Goal: Check status: Check status

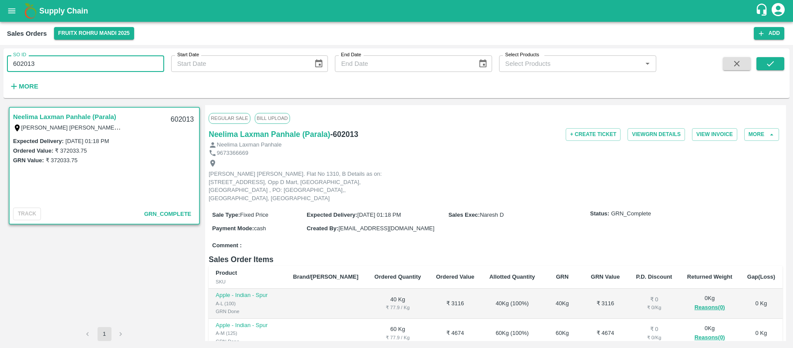
click at [105, 64] on input "602013" at bounding box center [85, 63] width 157 height 17
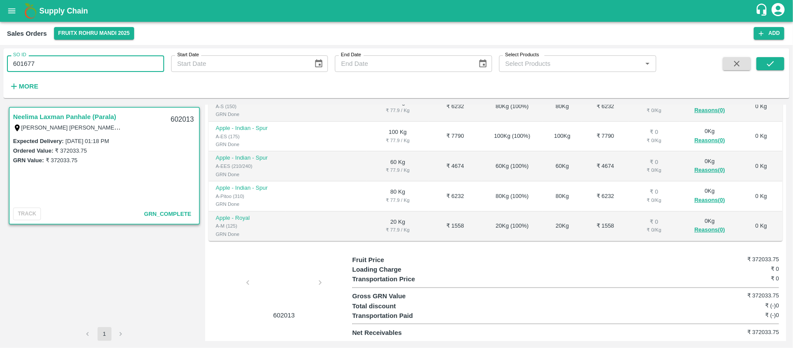
type input "601677"
click at [772, 71] on span at bounding box center [771, 75] width 28 height 36
click at [772, 65] on icon "submit" at bounding box center [771, 64] width 10 height 10
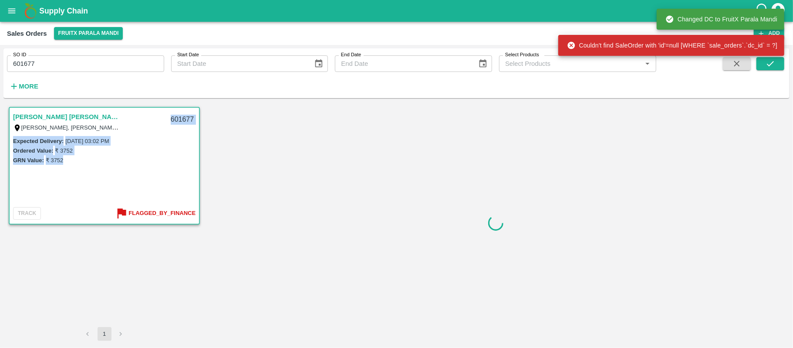
click at [124, 125] on span "Syed Mohd Anzarul, Phulwaria west Tola,, Ward 1, Phulwaria, Begusarai, Begusara…" at bounding box center [89, 127] width 152 height 10
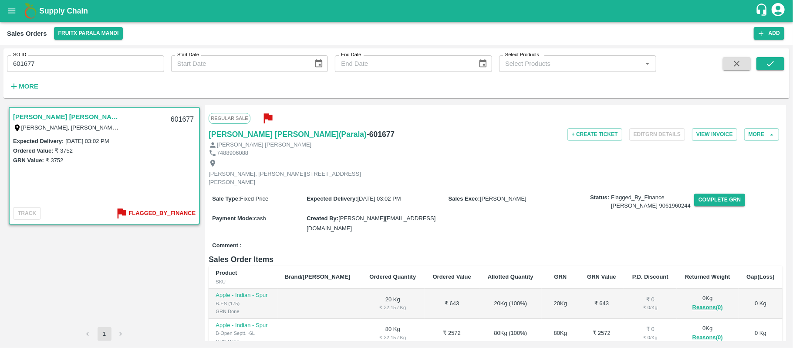
scroll to position [145, 0]
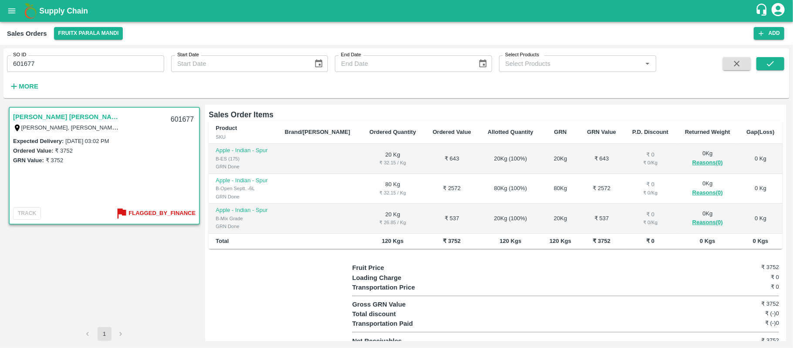
click at [267, 309] on div at bounding box center [280, 304] width 143 height 83
click at [323, 293] on div at bounding box center [280, 304] width 143 height 83
click at [178, 119] on div "601677" at bounding box center [183, 119] width 34 height 20
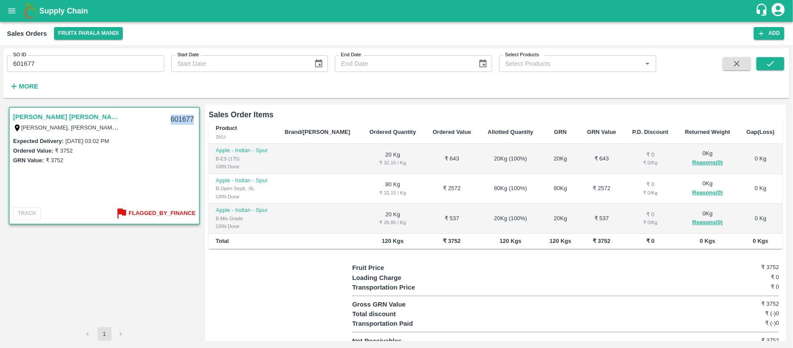
click at [178, 119] on div "601677" at bounding box center [183, 119] width 34 height 20
click at [64, 66] on input "601677" at bounding box center [85, 63] width 157 height 17
click at [62, 149] on label "₹ 3752" at bounding box center [64, 150] width 18 height 7
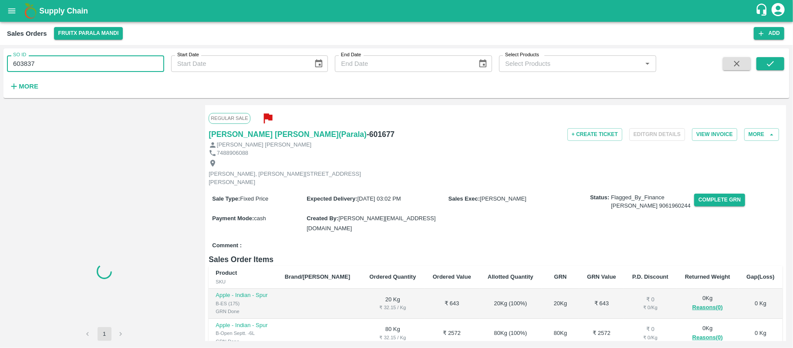
click at [77, 64] on input "603837" at bounding box center [85, 63] width 157 height 17
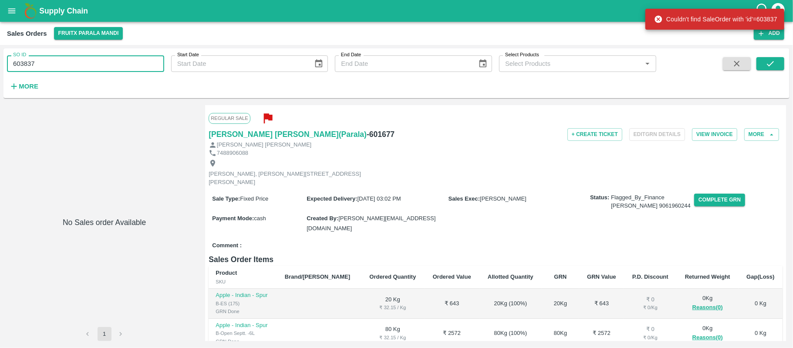
paste input "text"
type input "601864"
click at [773, 67] on icon "submit" at bounding box center [771, 64] width 10 height 10
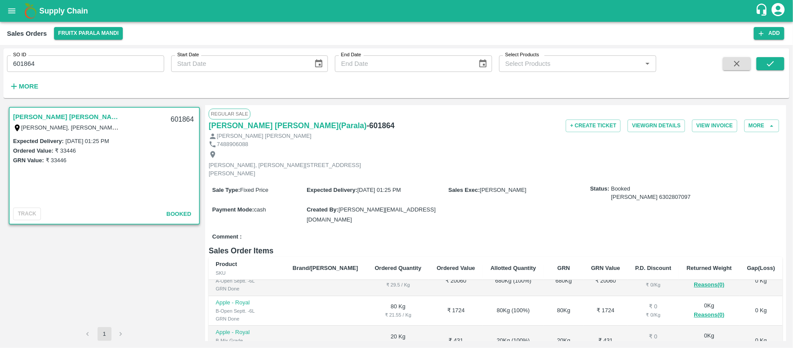
scroll to position [181, 0]
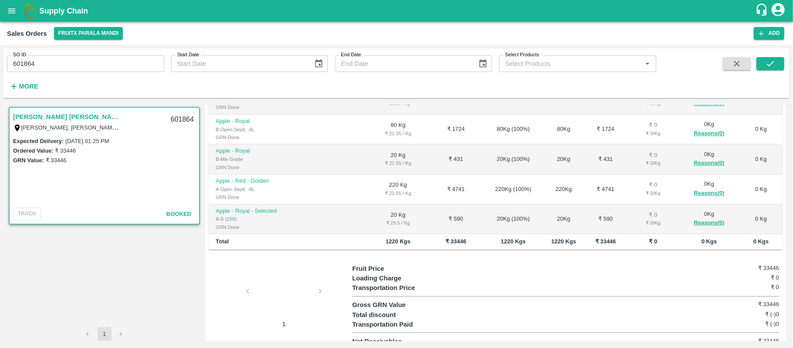
click at [272, 278] on div at bounding box center [283, 293] width 65 height 46
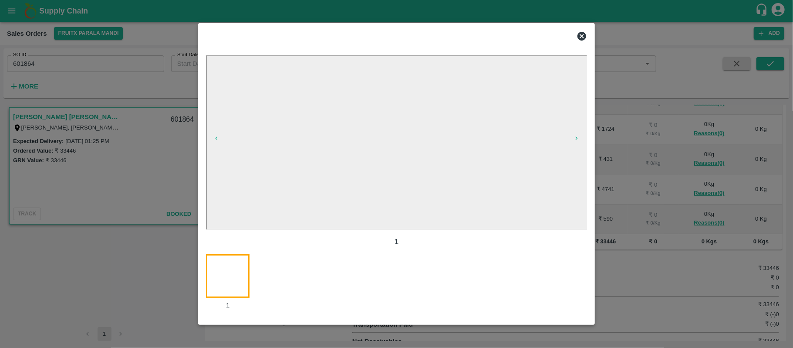
click at [582, 34] on icon at bounding box center [582, 36] width 9 height 9
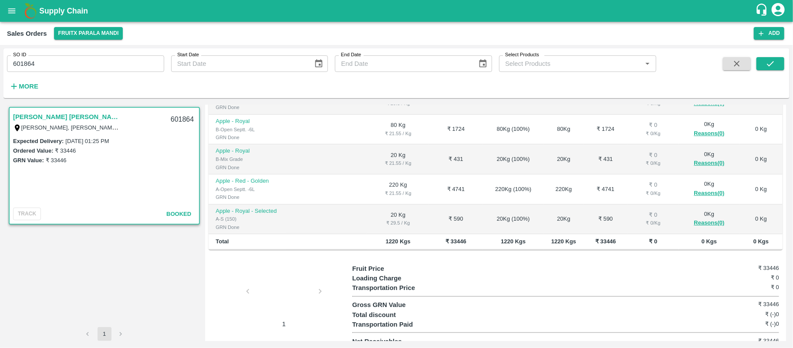
click at [287, 281] on div at bounding box center [283, 293] width 65 height 46
click at [11, 11] on icon "open drawer" at bounding box center [12, 11] width 10 height 10
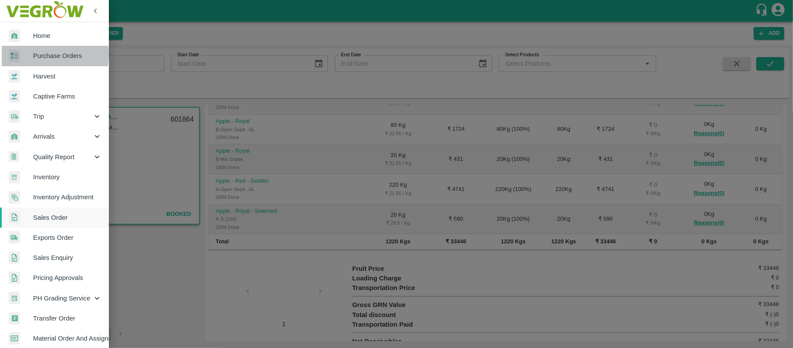
click at [41, 54] on span "Purchase Orders" at bounding box center [67, 56] width 69 height 10
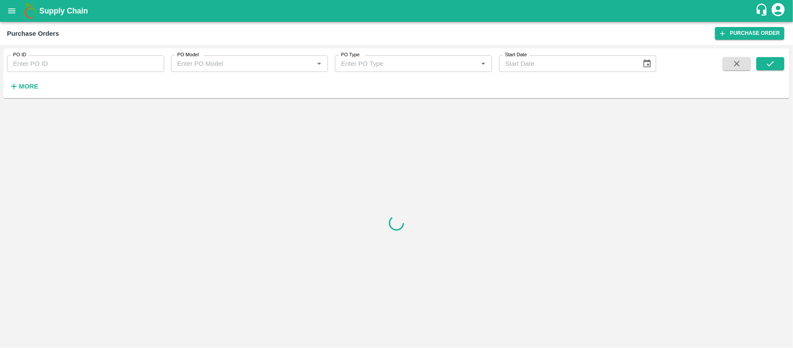
click at [79, 60] on input "PO ID" at bounding box center [85, 63] width 157 height 17
type input "170463"
click at [768, 63] on icon "submit" at bounding box center [771, 64] width 10 height 10
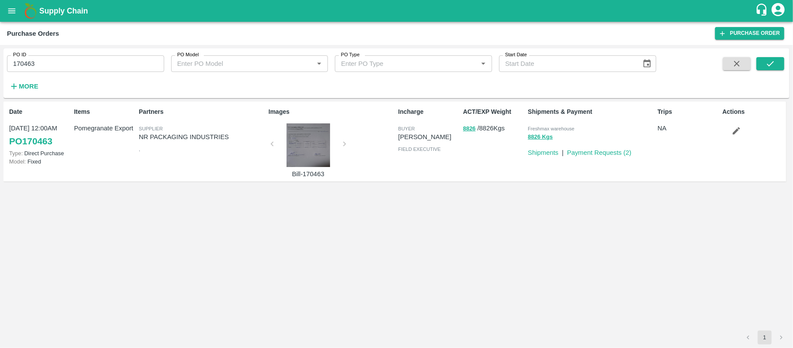
click at [32, 142] on link "PO 170463" at bounding box center [30, 141] width 43 height 16
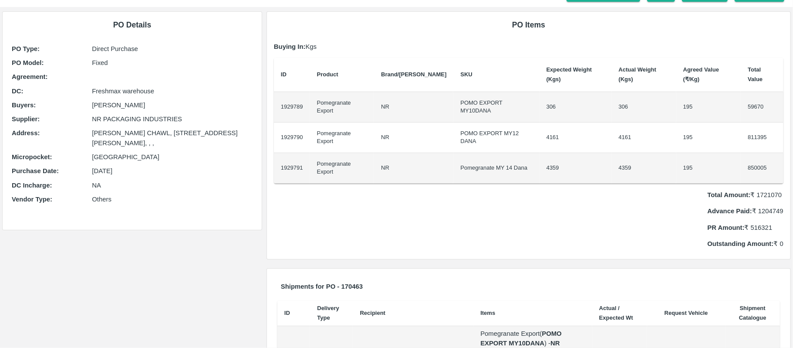
scroll to position [116, 0]
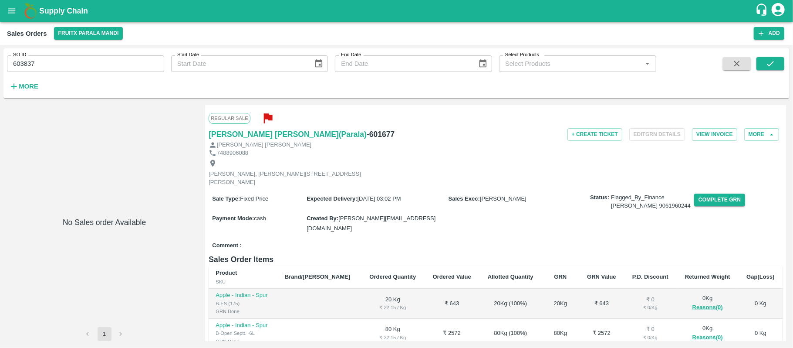
click at [84, 63] on input "603837" at bounding box center [85, 63] width 157 height 17
paste input "text"
type input "601677"
click at [775, 65] on icon "submit" at bounding box center [771, 64] width 10 height 10
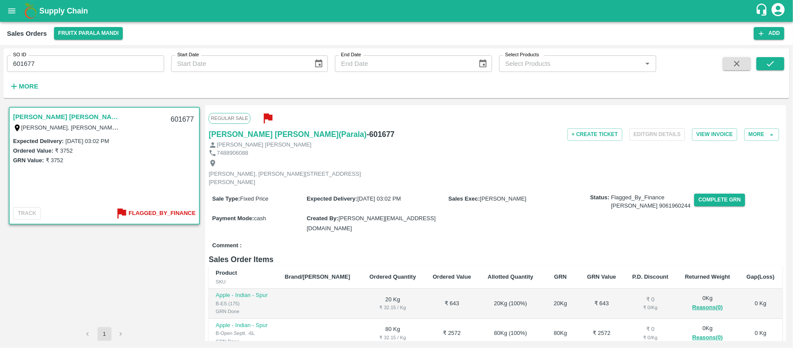
scroll to position [145, 0]
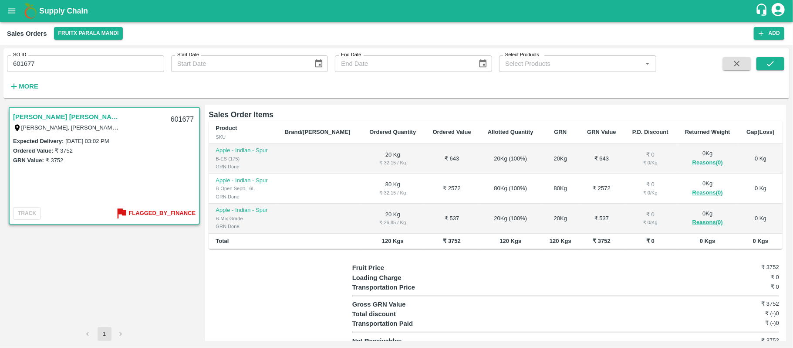
click at [60, 59] on input "601677" at bounding box center [85, 63] width 157 height 17
paste input "text"
click at [776, 58] on button "submit" at bounding box center [771, 63] width 28 height 13
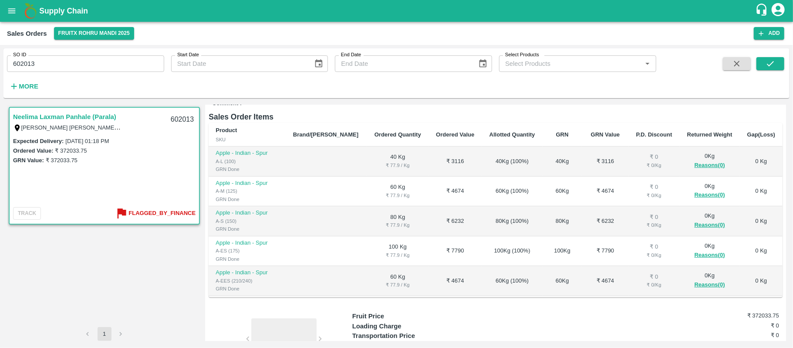
scroll to position [206, 0]
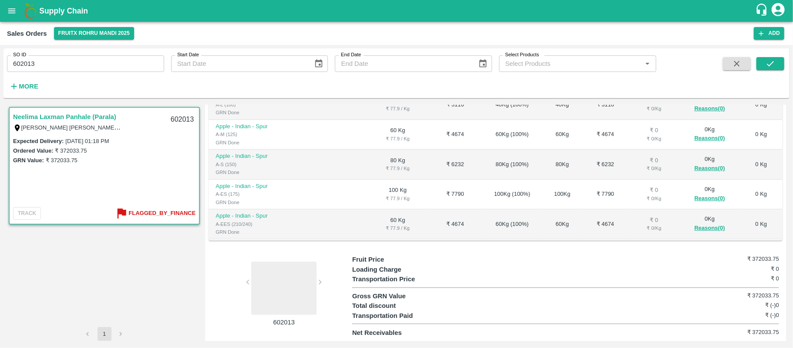
click at [273, 295] on div at bounding box center [283, 287] width 65 height 53
click at [287, 269] on div at bounding box center [283, 287] width 65 height 53
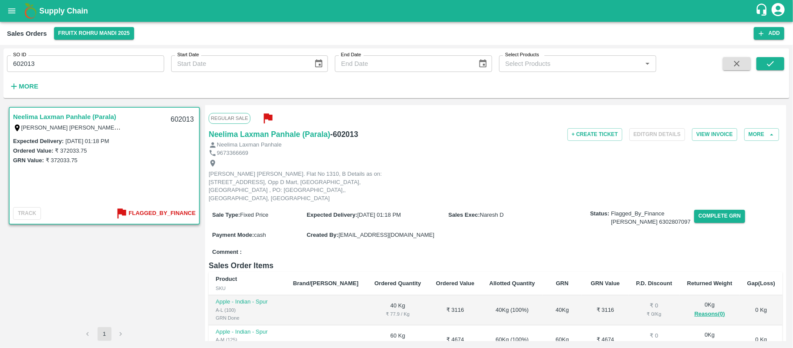
click at [145, 68] on input "602013" at bounding box center [85, 63] width 157 height 17
paste input "text"
click at [770, 64] on icon "submit" at bounding box center [771, 64] width 10 height 10
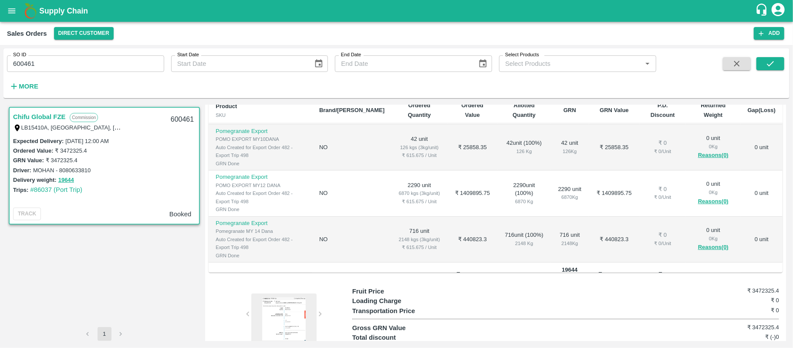
scroll to position [210, 0]
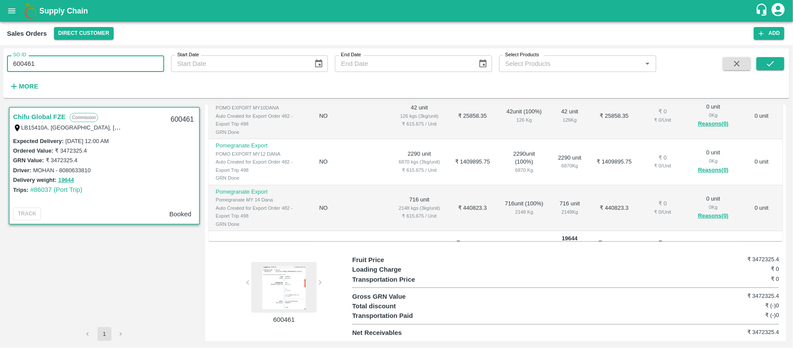
click at [53, 58] on input "600461" at bounding box center [85, 63] width 157 height 17
paste input "text"
click at [768, 60] on icon "submit" at bounding box center [771, 64] width 10 height 10
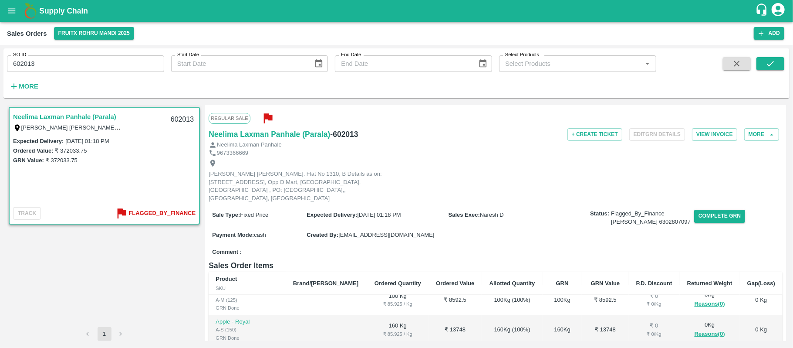
scroll to position [206, 0]
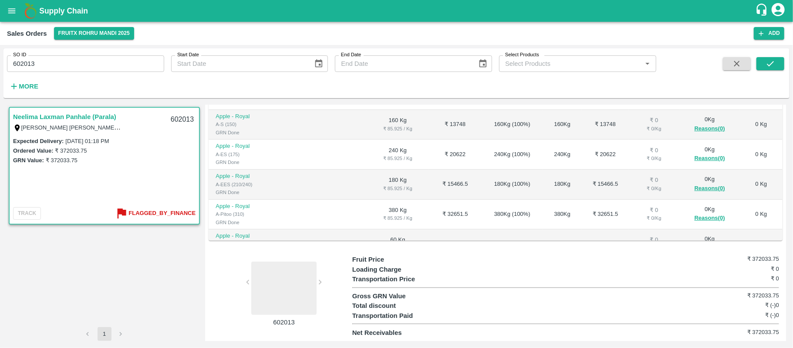
click at [286, 295] on div at bounding box center [283, 287] width 65 height 53
click at [318, 281] on div "602013" at bounding box center [280, 290] width 143 height 72
click at [319, 281] on div "602013" at bounding box center [280, 290] width 143 height 72
click at [298, 281] on div at bounding box center [283, 287] width 65 height 53
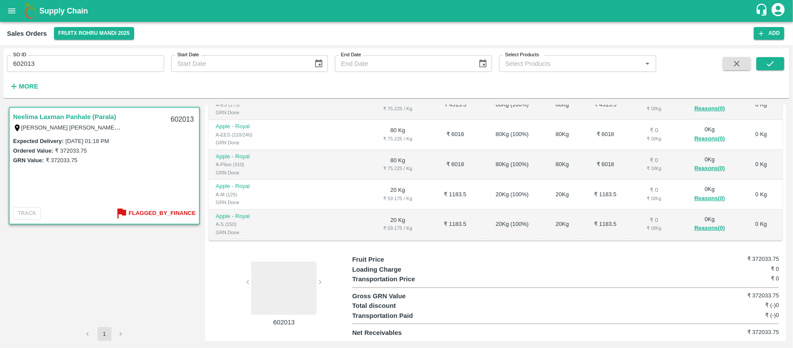
scroll to position [1305, 0]
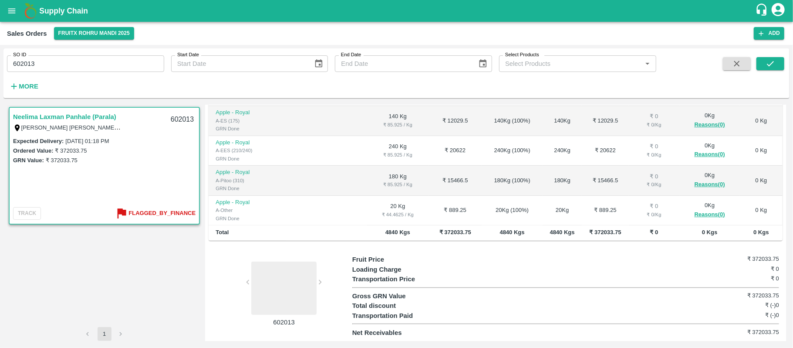
click at [277, 277] on div at bounding box center [283, 287] width 65 height 53
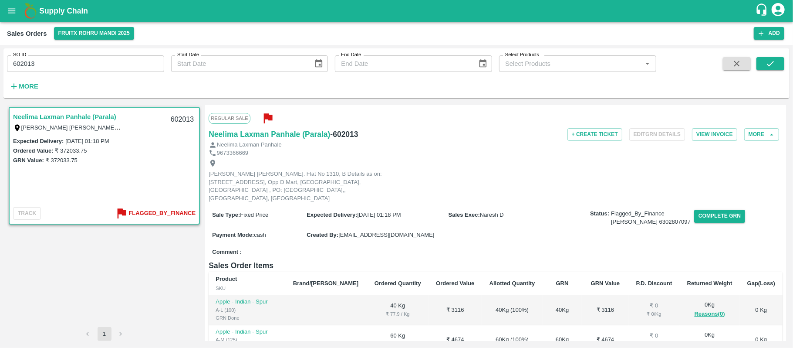
click at [58, 65] on input "602013" at bounding box center [85, 63] width 157 height 17
paste input "text"
click at [769, 65] on icon "submit" at bounding box center [770, 63] width 7 height 5
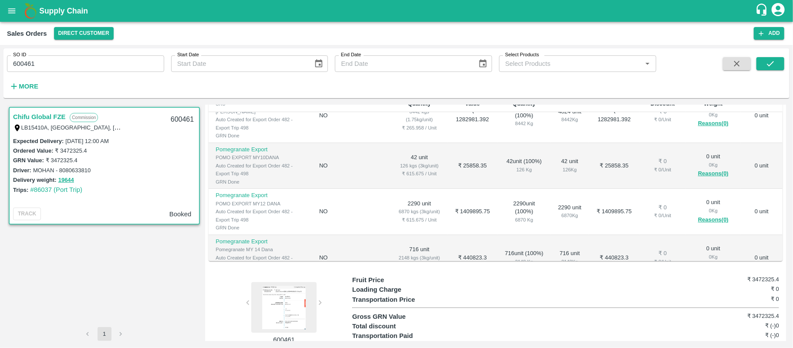
scroll to position [107, 0]
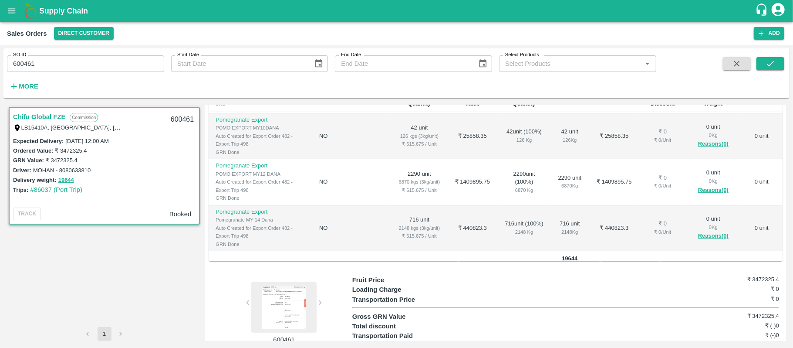
click at [99, 49] on div "SO ID 600461 SO ID" at bounding box center [82, 60] width 164 height 24
click at [86, 61] on input "600461" at bounding box center [85, 63] width 157 height 17
paste input "text"
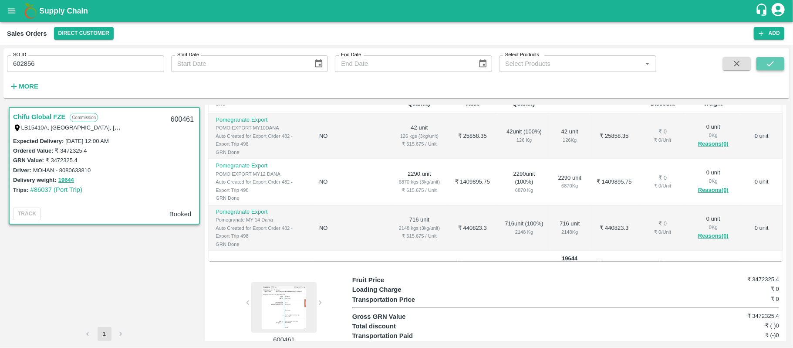
click at [784, 61] on button "submit" at bounding box center [771, 63] width 28 height 13
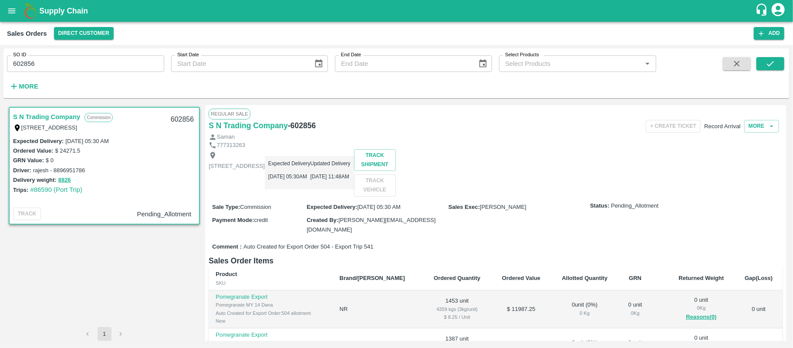
click at [46, 68] on input "602856" at bounding box center [85, 63] width 157 height 17
click at [86, 64] on input "602856" at bounding box center [85, 63] width 157 height 17
type input "601677"
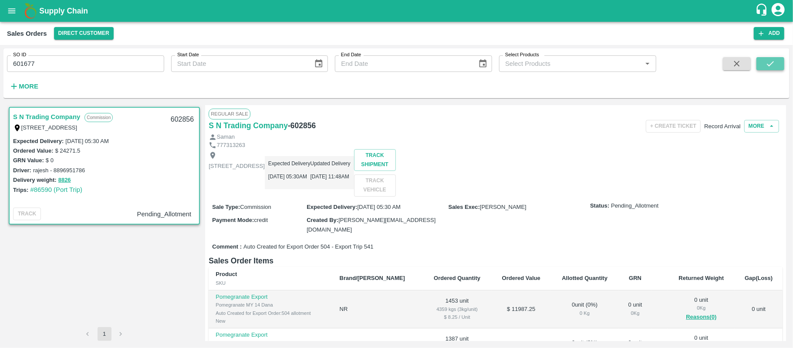
click at [764, 65] on button "submit" at bounding box center [771, 63] width 28 height 13
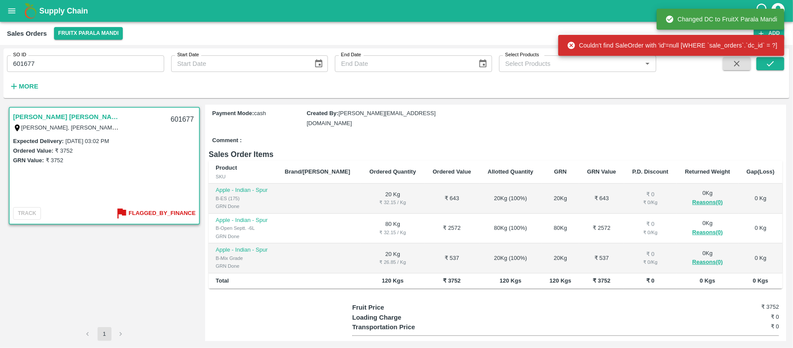
scroll to position [145, 0]
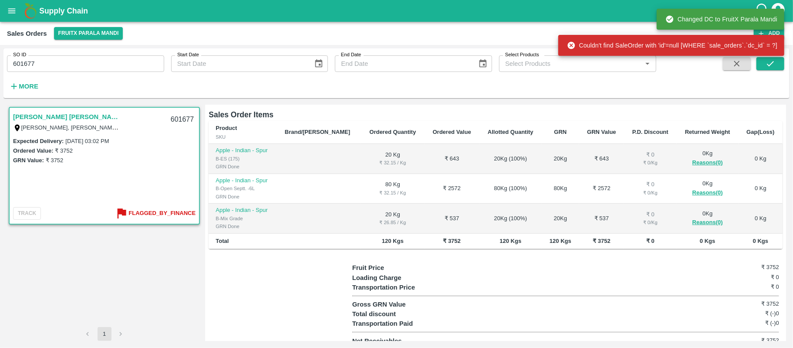
click at [264, 290] on div at bounding box center [280, 304] width 143 height 83
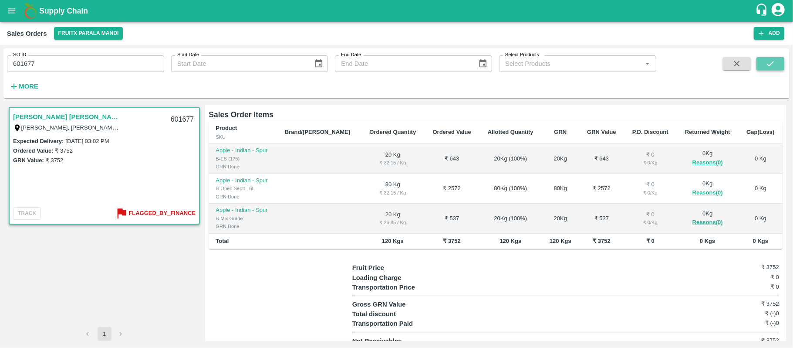
click at [778, 61] on button "submit" at bounding box center [771, 63] width 28 height 13
drag, startPoint x: 765, startPoint y: 67, endPoint x: 767, endPoint y: 73, distance: 6.3
click at [767, 69] on button "submit" at bounding box center [771, 63] width 28 height 13
click at [297, 307] on div at bounding box center [280, 304] width 143 height 83
click at [60, 58] on input "601677" at bounding box center [85, 63] width 157 height 17
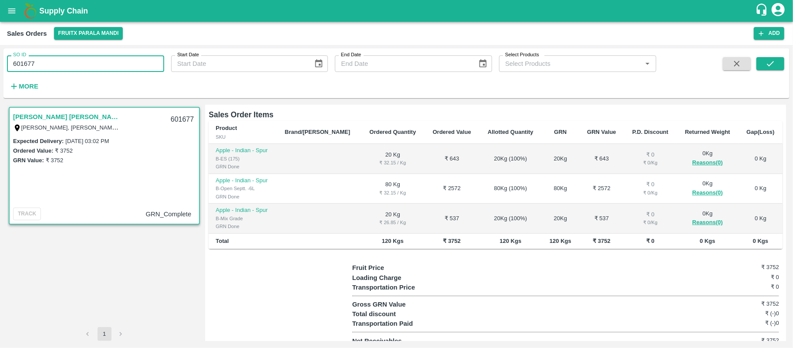
click at [60, 58] on input "601677" at bounding box center [85, 63] width 157 height 17
click at [773, 69] on button "submit" at bounding box center [771, 63] width 28 height 13
click at [67, 114] on link "[PERSON_NAME] [PERSON_NAME](Parala)" at bounding box center [67, 116] width 109 height 11
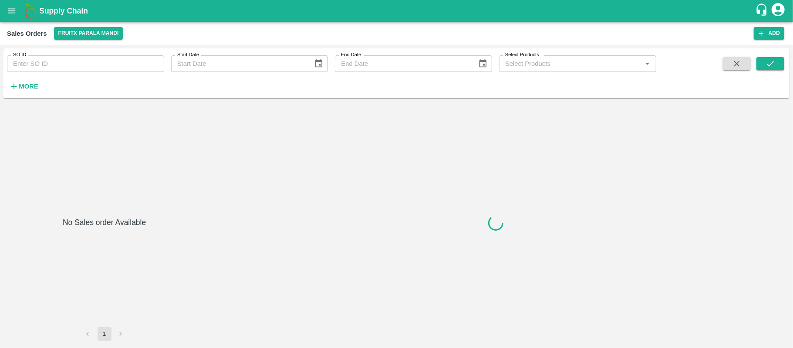
type input "602856"
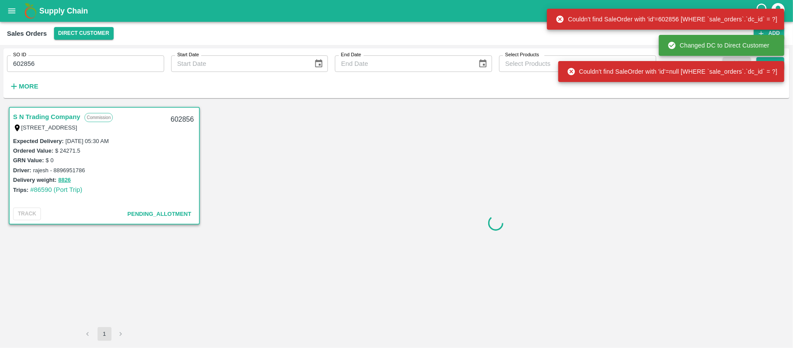
click at [78, 163] on div "GRN Value: $ 0" at bounding box center [104, 160] width 183 height 10
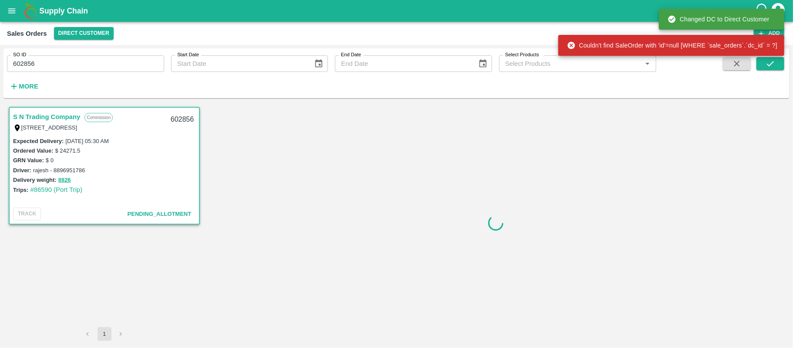
click at [71, 121] on link "S N Trading Company" at bounding box center [46, 116] width 67 height 11
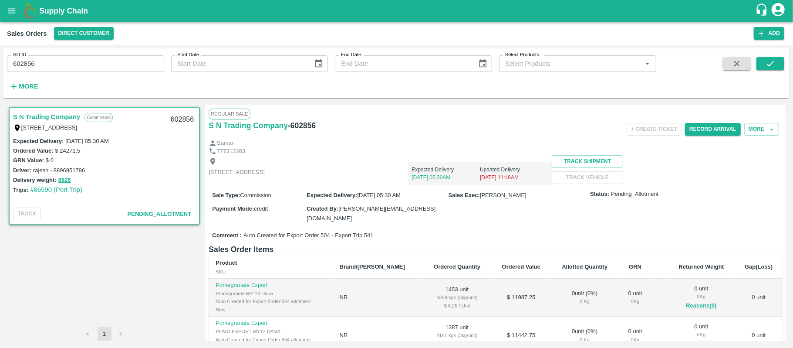
click at [75, 117] on link "S N Trading Company" at bounding box center [46, 116] width 67 height 11
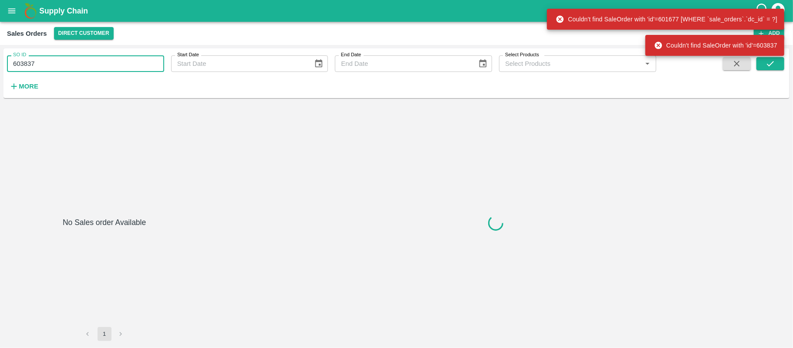
click at [96, 68] on input "603837" at bounding box center [85, 63] width 157 height 17
paste input "text"
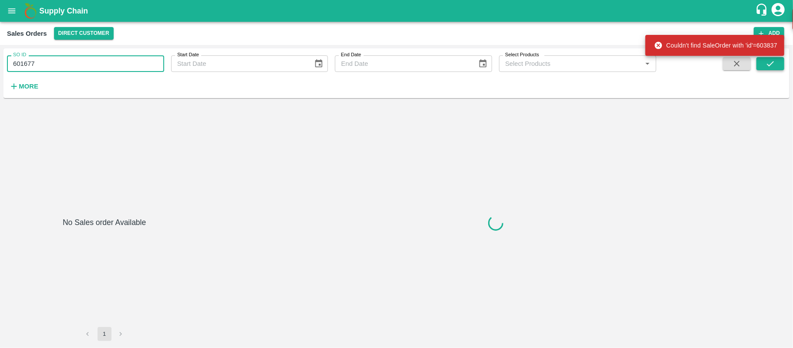
click at [774, 62] on icon "submit" at bounding box center [770, 63] width 7 height 5
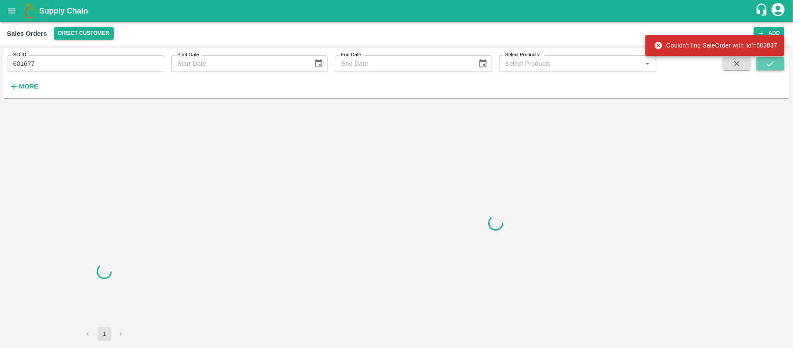
click at [774, 62] on icon "submit" at bounding box center [770, 63] width 7 height 5
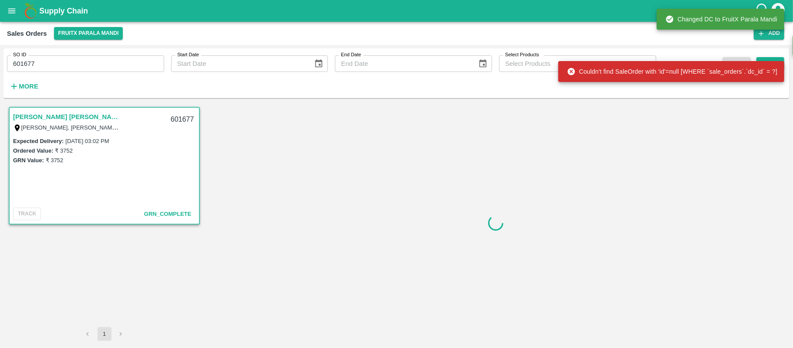
click at [91, 117] on link "[PERSON_NAME] [PERSON_NAME](Parala)" at bounding box center [67, 116] width 109 height 11
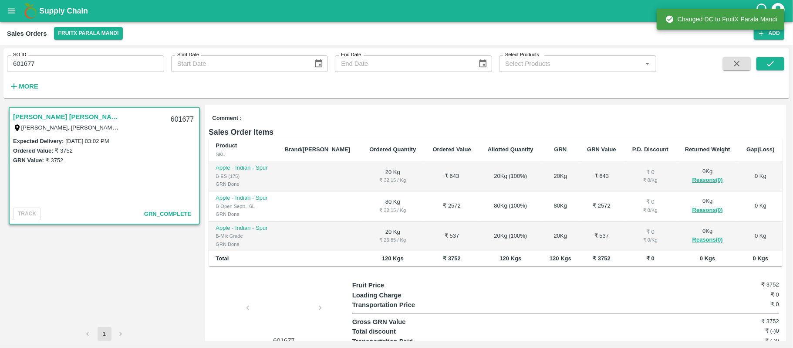
scroll to position [138, 0]
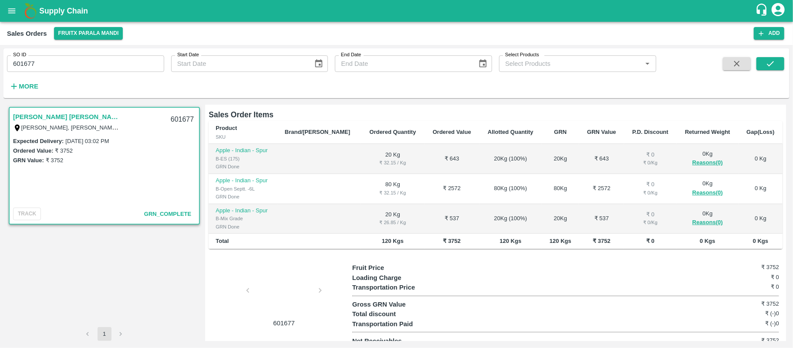
click at [272, 272] on div at bounding box center [283, 293] width 65 height 46
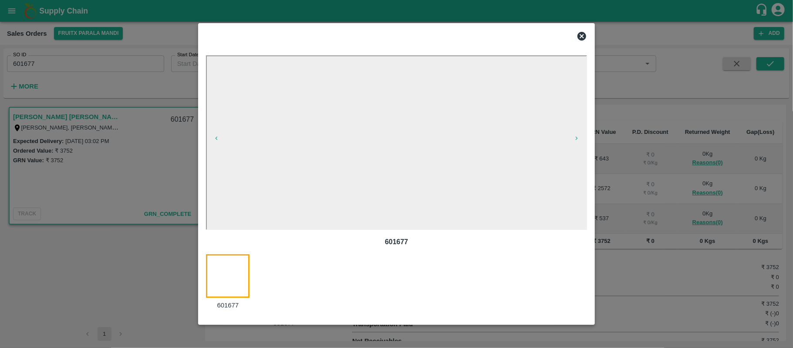
click at [111, 150] on div at bounding box center [396, 174] width 793 height 348
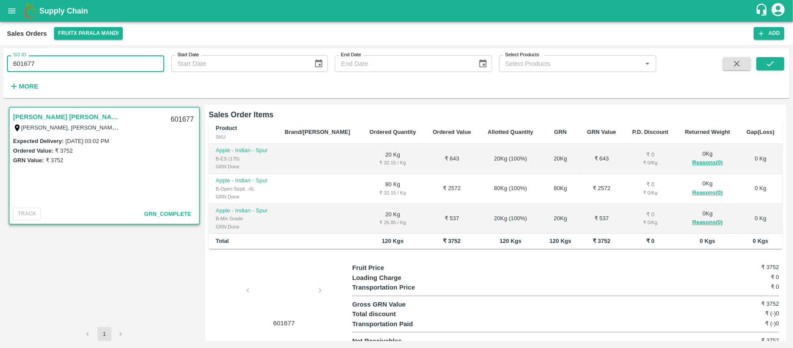
click at [56, 63] on input "601677" at bounding box center [85, 63] width 157 height 17
paste input "text"
type input "602013"
click at [768, 61] on icon "submit" at bounding box center [771, 64] width 10 height 10
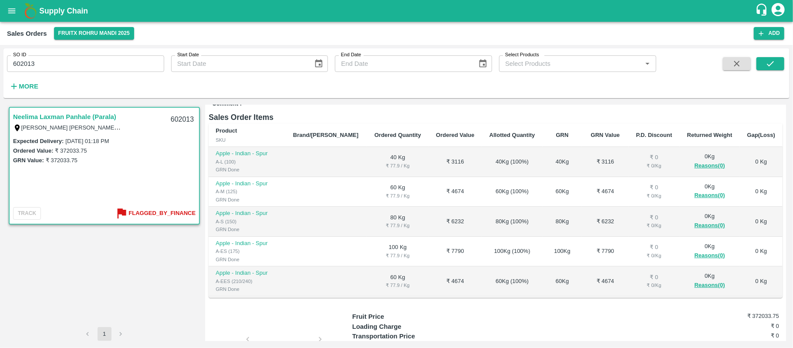
scroll to position [206, 0]
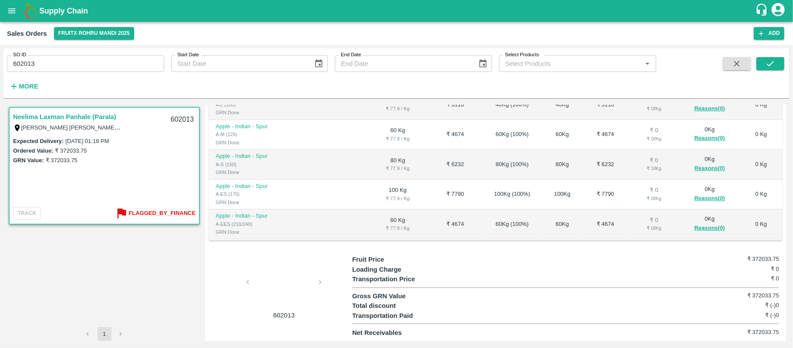
click at [264, 278] on div at bounding box center [283, 284] width 65 height 46
